Goal: Task Accomplishment & Management: Manage account settings

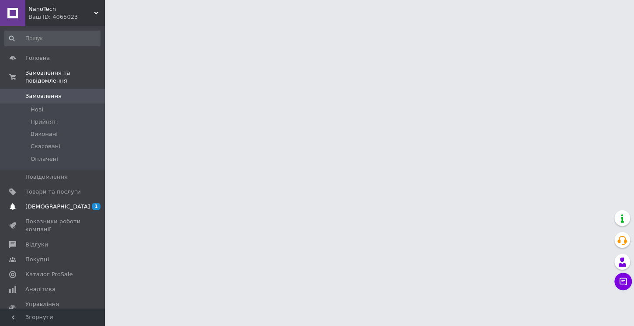
click at [66, 203] on span "[DEMOGRAPHIC_DATA]" at bounding box center [53, 207] width 56 height 8
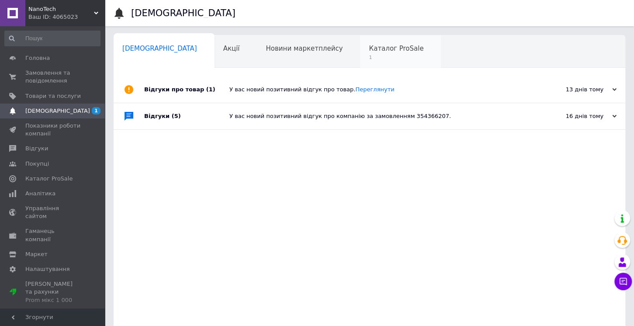
click at [360, 53] on div "Каталог ProSale 1" at bounding box center [400, 51] width 81 height 33
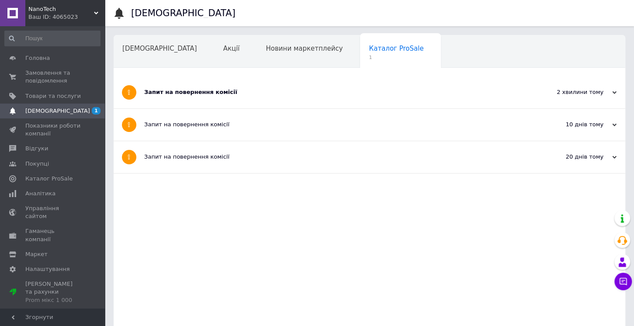
click at [238, 93] on div "Запит на повернення комісії" at bounding box center [336, 92] width 385 height 8
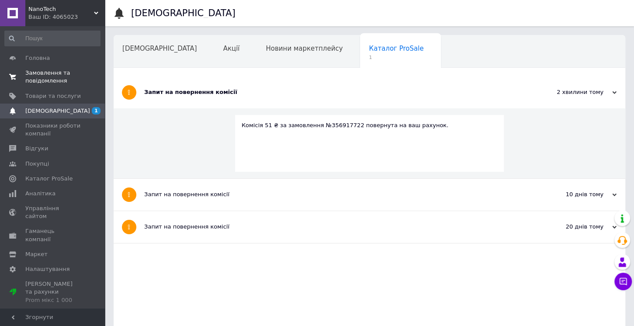
click at [53, 79] on span "Замовлення та повідомлення" at bounding box center [53, 77] width 56 height 16
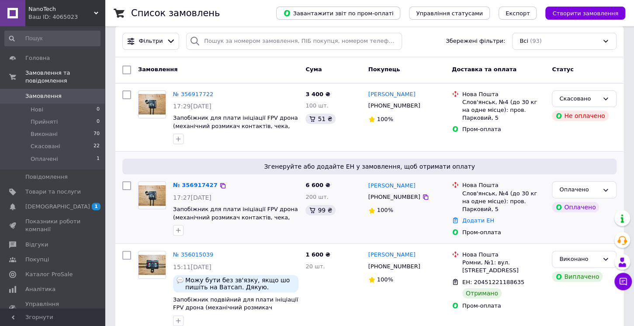
scroll to position [15, 0]
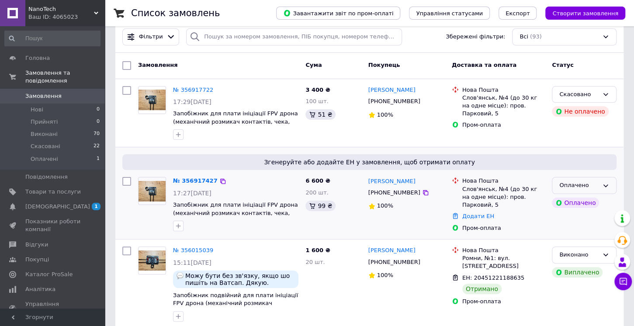
click at [587, 186] on div "Оплачено" at bounding box center [578, 185] width 39 height 9
click at [576, 203] on li "Прийнято" at bounding box center [584, 204] width 64 height 16
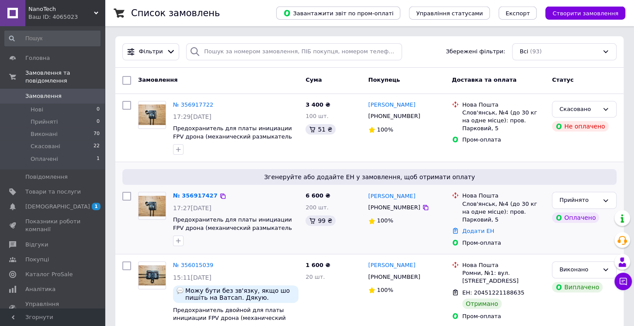
scroll to position [0, 0]
click at [394, 106] on link "[PERSON_NAME]" at bounding box center [391, 105] width 47 height 8
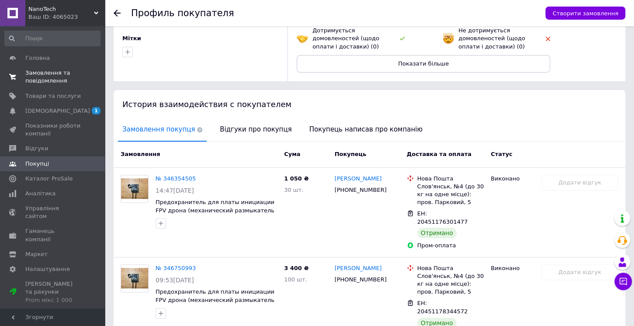
scroll to position [108, 0]
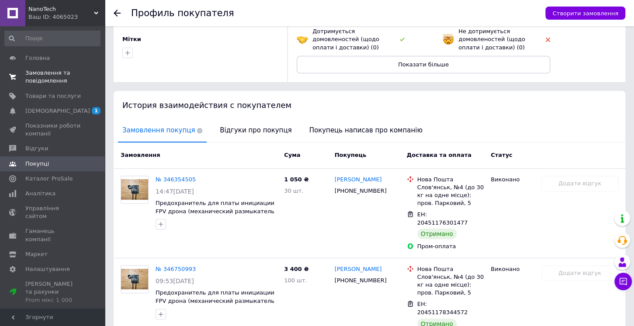
click at [71, 80] on span "Замовлення та повідомлення" at bounding box center [53, 77] width 56 height 16
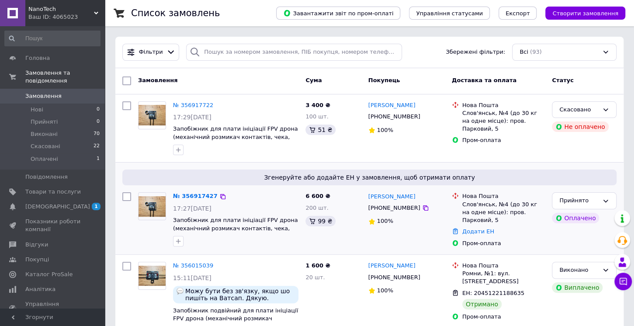
click at [364, 165] on div "Згенеруйте або додайте ЕН у замовлення, щоб отримати оплату № 356917427 17:27, …" at bounding box center [369, 209] width 508 height 92
click at [192, 105] on link "№ 356917722" at bounding box center [193, 105] width 40 height 7
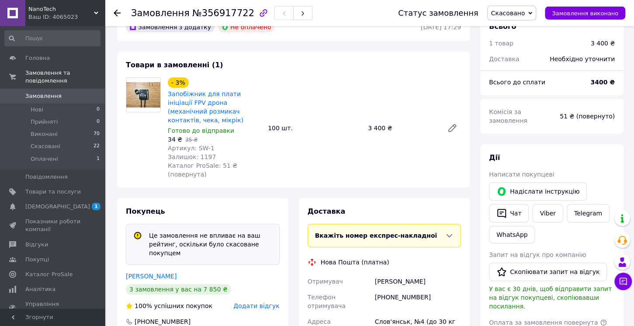
scroll to position [46, 0]
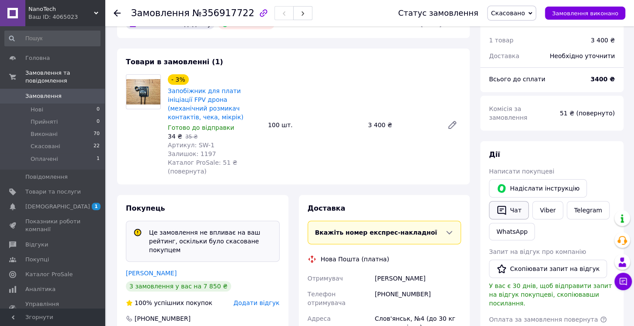
click at [518, 203] on button "Чат" at bounding box center [509, 210] width 40 height 18
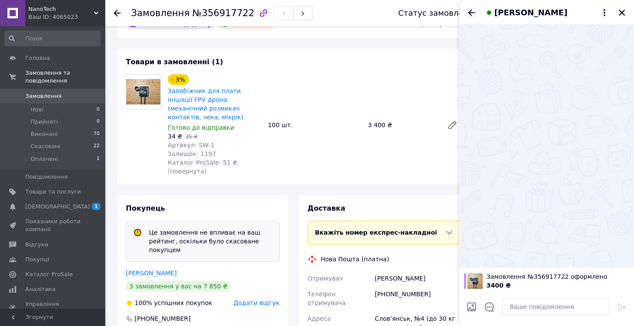
click at [470, 12] on icon "Назад" at bounding box center [471, 12] width 10 height 10
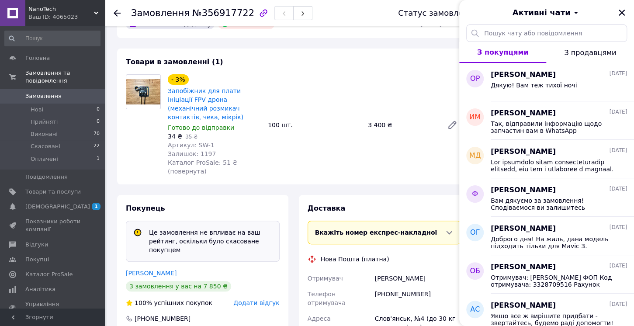
click at [432, 45] on div "Замовлення з додатку Не оплачено 12.08.2025 | 17:29 Товари в замовленні (1) - 3…" at bounding box center [293, 313] width 363 height 607
drag, startPoint x: 625, startPoint y: 8, endPoint x: 617, endPoint y: 14, distance: 10.1
click at [625, 8] on button "Закрити" at bounding box center [622, 12] width 10 height 10
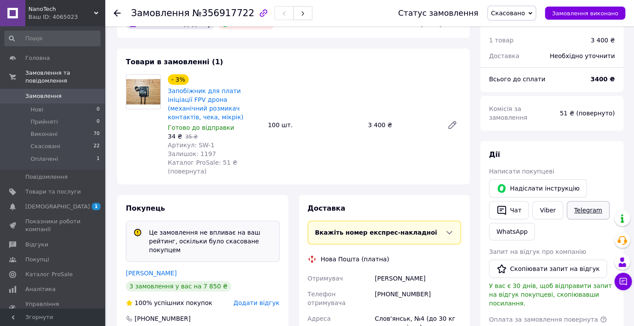
click at [581, 203] on link "Telegram" at bounding box center [588, 210] width 43 height 18
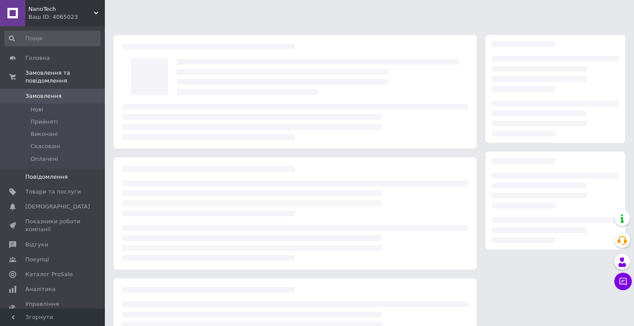
scroll to position [46, 0]
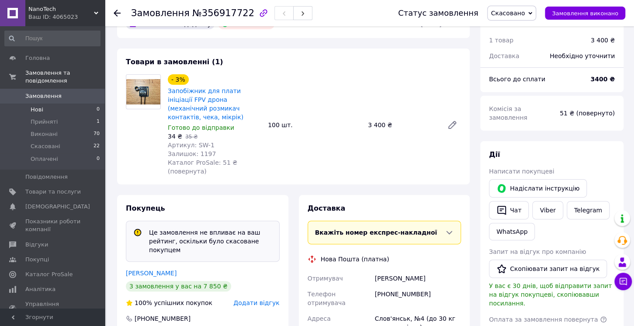
click at [40, 106] on span "Нові" at bounding box center [37, 110] width 13 height 8
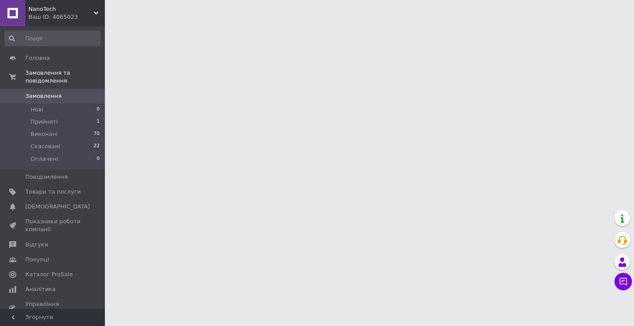
click at [40, 92] on span "Замовлення" at bounding box center [43, 96] width 36 height 8
click at [38, 92] on span "Замовлення" at bounding box center [43, 96] width 36 height 8
click at [44, 73] on span "Замовлення та повідомлення" at bounding box center [65, 77] width 80 height 16
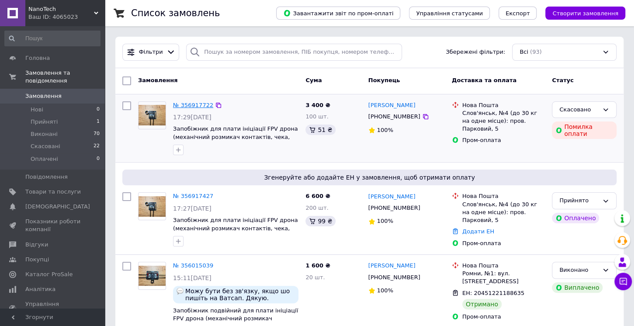
click at [194, 104] on link "№ 356917722" at bounding box center [193, 105] width 40 height 7
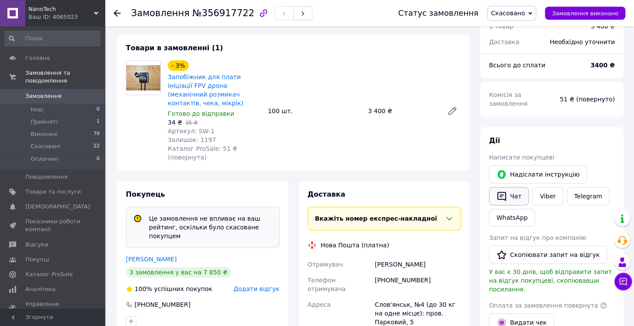
scroll to position [61, 0]
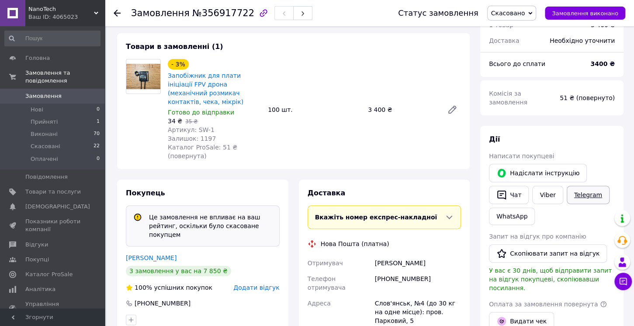
click at [584, 186] on link "Telegram" at bounding box center [588, 195] width 43 height 18
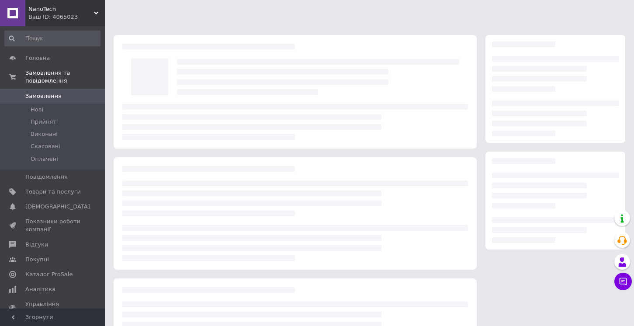
scroll to position [61, 0]
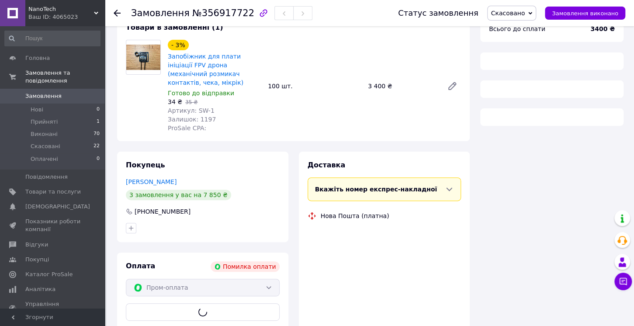
click at [52, 92] on span "Замовлення" at bounding box center [43, 96] width 36 height 8
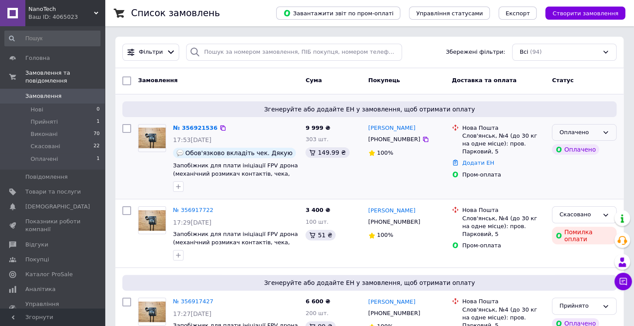
click at [605, 131] on icon at bounding box center [606, 132] width 5 height 3
click at [576, 149] on li "Прийнято" at bounding box center [584, 150] width 64 height 16
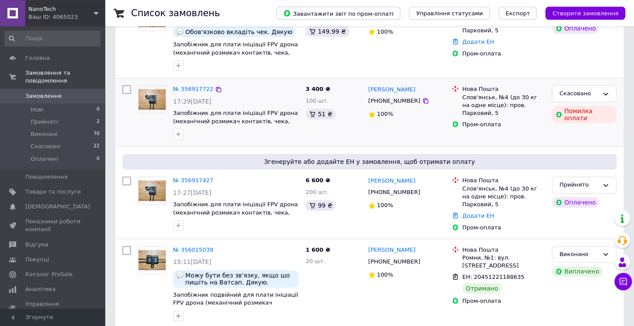
scroll to position [123, 0]
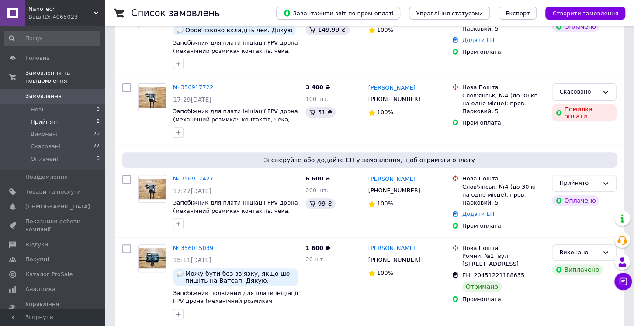
click at [49, 118] on span "Прийняті" at bounding box center [44, 122] width 27 height 8
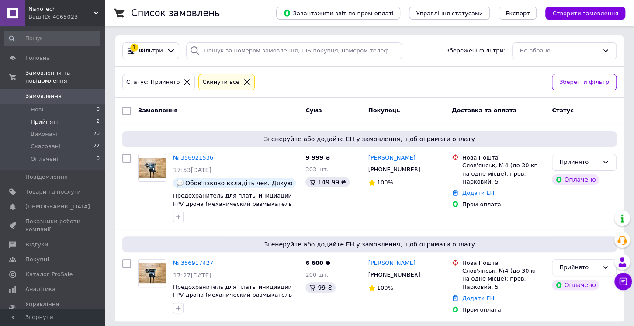
scroll to position [4, 0]
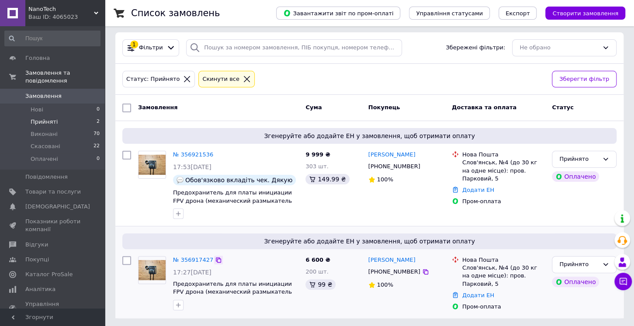
click at [215, 259] on icon at bounding box center [218, 260] width 7 height 7
click at [216, 153] on icon at bounding box center [218, 154] width 5 height 5
click at [215, 258] on icon at bounding box center [218, 260] width 7 height 7
click at [481, 292] on link "Додати ЕН" at bounding box center [478, 295] width 32 height 7
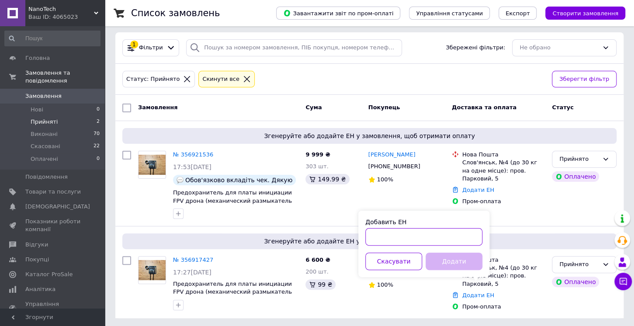
click at [415, 238] on input "Добавить ЕН" at bounding box center [423, 236] width 117 height 17
paste input "20451225372754"
type input "20451225372754"
click at [448, 261] on button "Додати" at bounding box center [454, 261] width 57 height 17
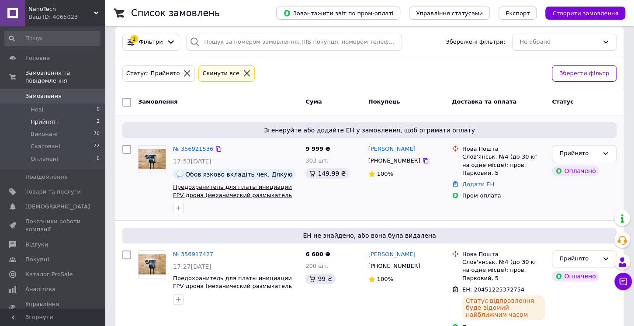
scroll to position [8, 0]
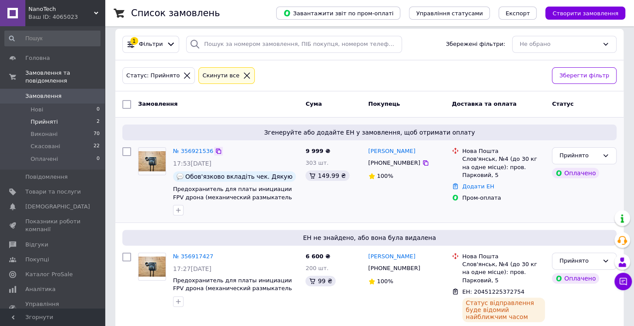
click at [215, 151] on icon at bounding box center [218, 151] width 7 height 7
click at [482, 183] on link "Додати ЕН" at bounding box center [478, 186] width 32 height 7
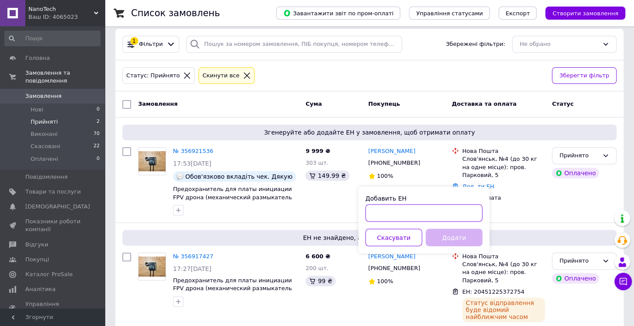
click at [428, 215] on input "Добавить ЕН" at bounding box center [423, 212] width 117 height 17
paste input "20451225374145"
type input "20451225374145"
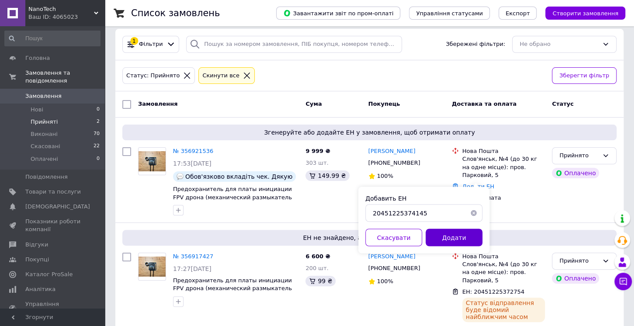
click at [450, 238] on button "Додати" at bounding box center [454, 237] width 57 height 17
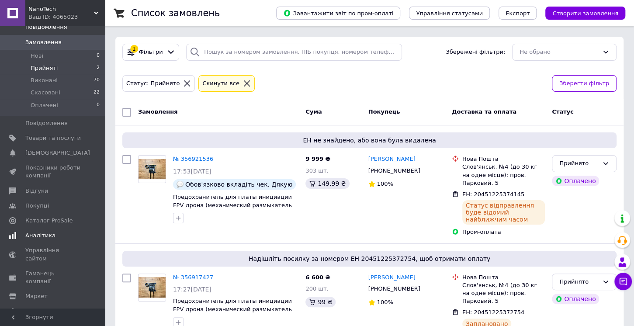
scroll to position [63, 0]
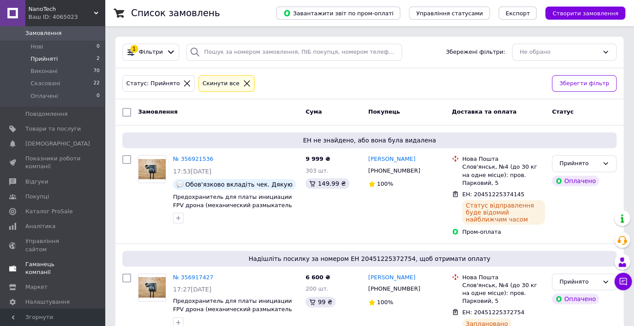
click at [60, 261] on span "Гаманець компанії" at bounding box center [53, 269] width 56 height 16
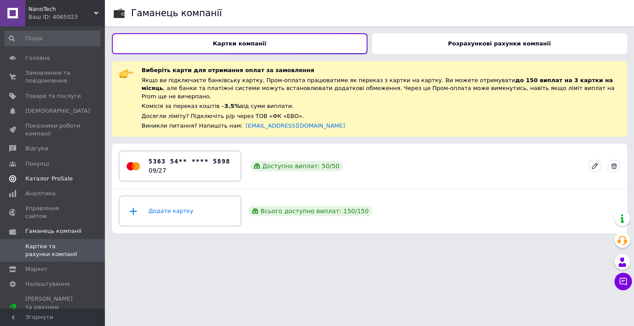
click at [54, 180] on span "Каталог ProSale" at bounding box center [48, 179] width 47 height 8
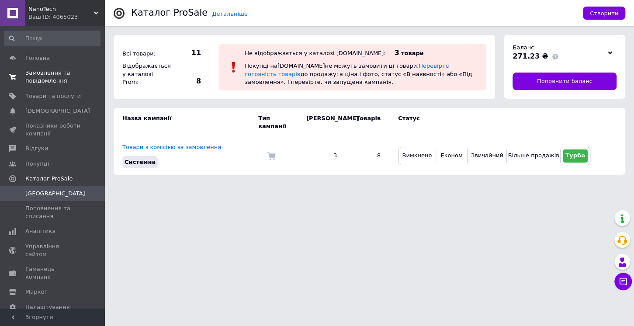
click at [45, 80] on span "Замовлення та повідомлення" at bounding box center [53, 77] width 56 height 16
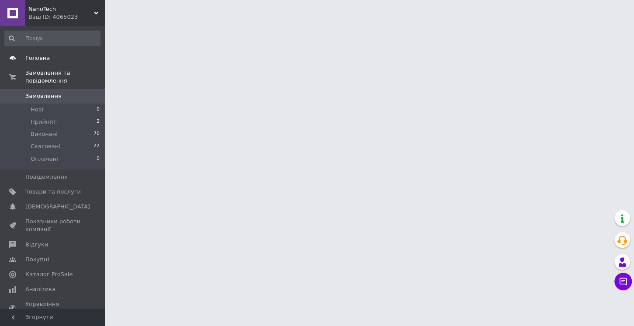
click at [40, 59] on span "Головна" at bounding box center [37, 58] width 24 height 8
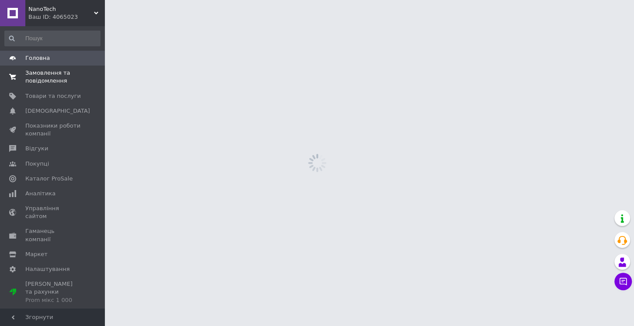
click at [37, 75] on span "Замовлення та повідомлення" at bounding box center [53, 77] width 56 height 16
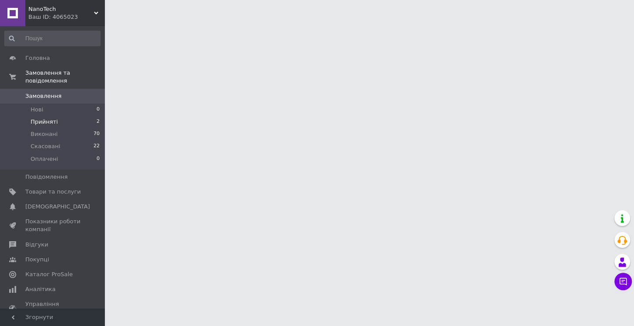
click at [55, 116] on li "Прийняті 2" at bounding box center [52, 122] width 105 height 12
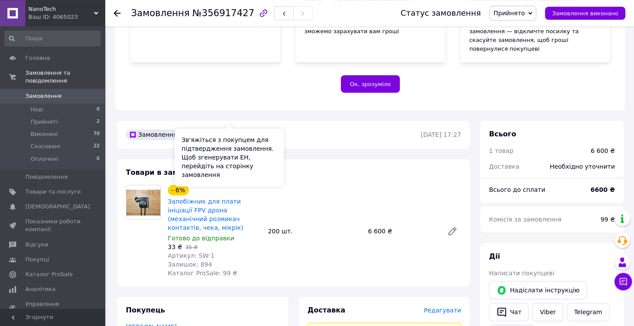
scroll to position [184, 0]
